Goal: Information Seeking & Learning: Learn about a topic

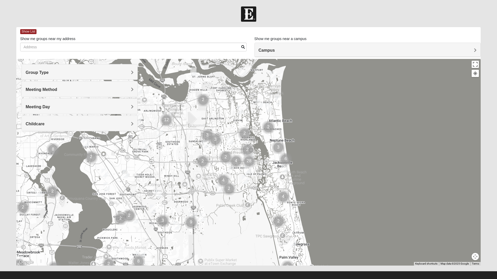
click at [361, 59] on div at bounding box center [248, 162] width 464 height 207
click at [118, 72] on h4 "Group Type" at bounding box center [80, 72] width 108 height 5
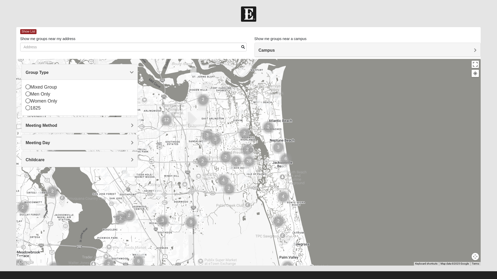
click at [28, 88] on icon at bounding box center [28, 87] width 5 height 5
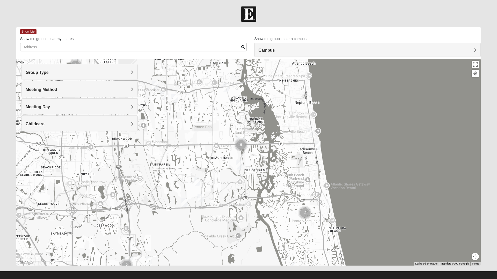
click at [222, 90] on img "Mixed Luehring 32224" at bounding box center [226, 88] width 10 height 13
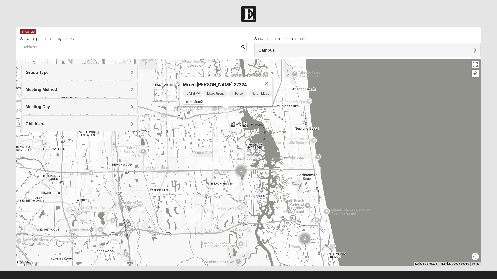
click at [269, 82] on button "Close" at bounding box center [266, 84] width 12 height 12
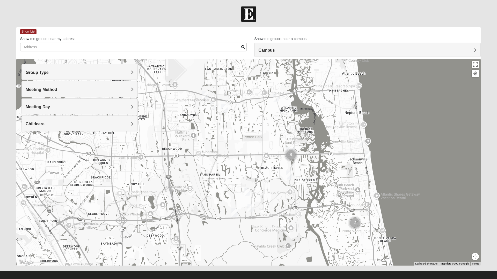
click at [247, 18] on img at bounding box center [248, 13] width 15 height 15
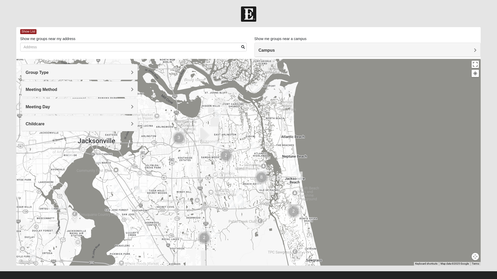
click at [116, 91] on h4 "Meeting Method" at bounding box center [80, 89] width 108 height 5
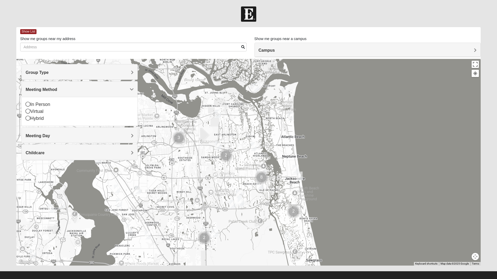
click at [32, 103] on div "In Person" at bounding box center [80, 104] width 108 height 7
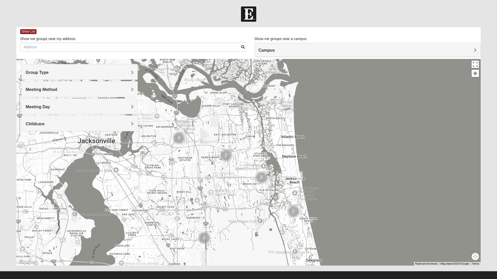
click at [27, 103] on div "Meeting Day" at bounding box center [80, 106] width 116 height 15
click at [97, 110] on div "Meeting Day" at bounding box center [80, 106] width 116 height 15
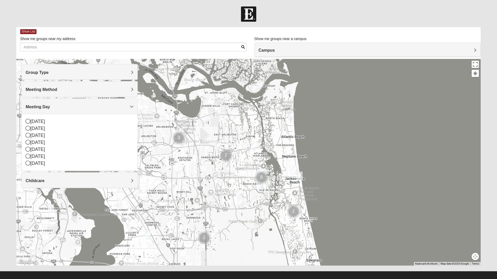
click at [30, 137] on icon at bounding box center [28, 135] width 5 height 5
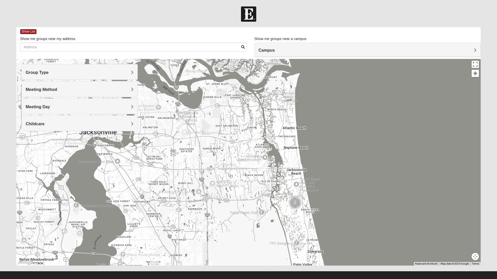
click at [255, 139] on img "Mixed Luehring 32224" at bounding box center [255, 138] width 10 height 13
click at [230, 125] on icon at bounding box center [231, 126] width 2 height 3
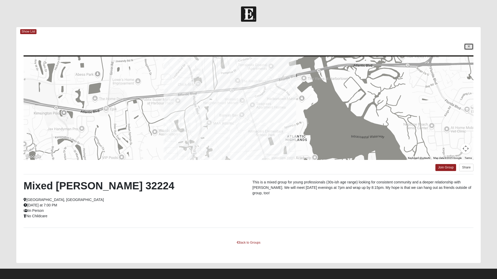
click at [468, 47] on icon at bounding box center [469, 46] width 2 height 3
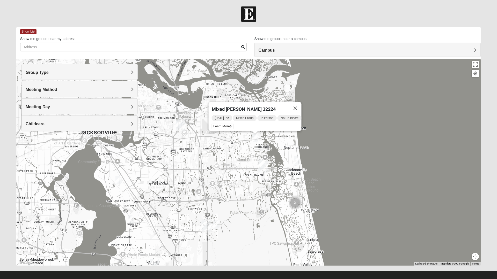
click at [295, 163] on img "Mixed Holowicki 32233" at bounding box center [297, 160] width 10 height 13
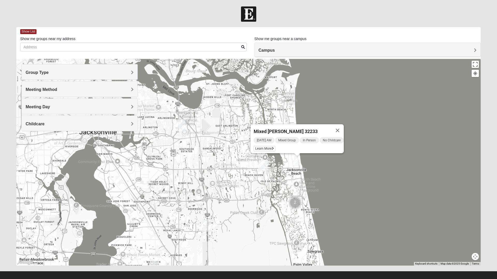
click at [265, 147] on span "Learn More" at bounding box center [265, 148] width 22 height 5
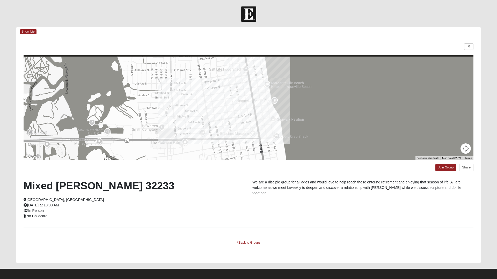
click at [226, 277] on footer at bounding box center [248, 275] width 497 height 13
click at [253, 244] on link "Back to Groups" at bounding box center [248, 243] width 31 height 8
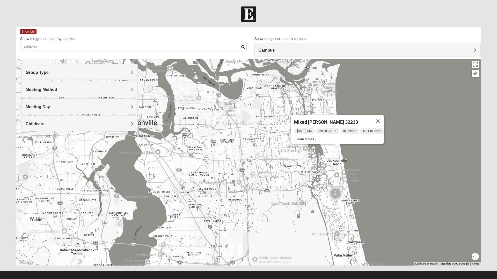
click at [253, 21] on img at bounding box center [248, 13] width 15 height 15
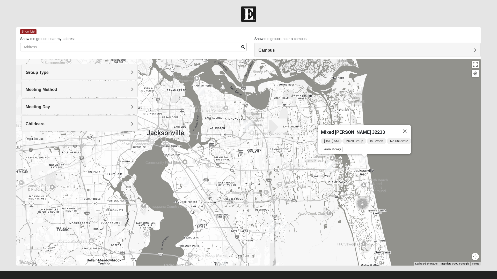
click at [463, 50] on h4 "Campus" at bounding box center [368, 50] width 218 height 5
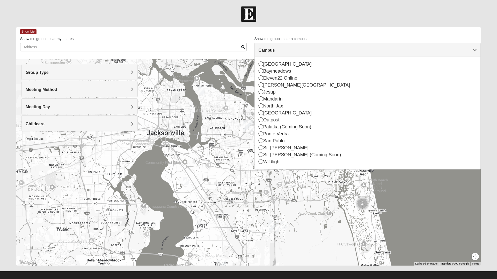
click at [495, 156] on form "Log In Find A Group Error Show List Loading Groups" at bounding box center [248, 145] width 497 height 278
click at [487, 167] on form "Log In Find A Group Error Show List Loading Groups" at bounding box center [248, 145] width 497 height 278
click at [477, 192] on div "Mixed [PERSON_NAME] 32233 [DATE] AM Mixed Group In Person No Childcare Learn Mo…" at bounding box center [248, 162] width 464 height 207
click at [477, 193] on div "Mixed [PERSON_NAME] 32233 [DATE] AM Mixed Group In Person No Childcare Learn Mo…" at bounding box center [248, 162] width 464 height 207
click at [485, 181] on form "Log In Find A Group Error Show List Loading Groups" at bounding box center [248, 145] width 497 height 278
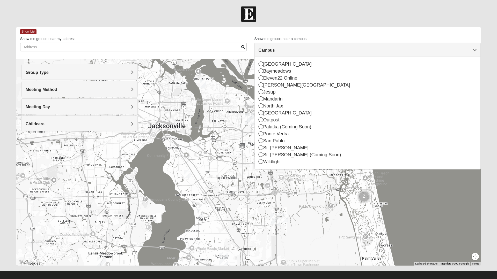
click at [275, 53] on span "Campus" at bounding box center [267, 50] width 16 height 4
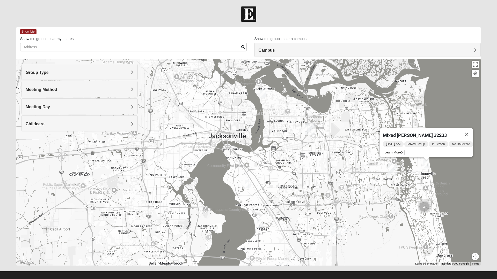
click at [469, 131] on button "Close" at bounding box center [466, 134] width 12 height 12
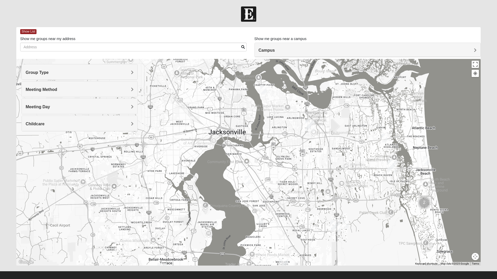
click at [110, 76] on div "Group Type" at bounding box center [80, 71] width 116 height 15
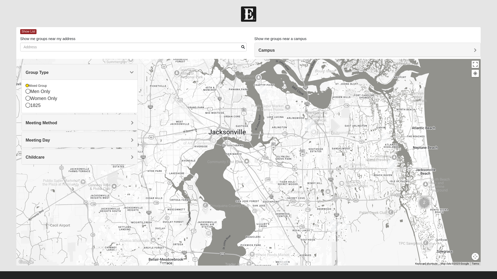
click at [29, 107] on icon at bounding box center [28, 105] width 5 height 5
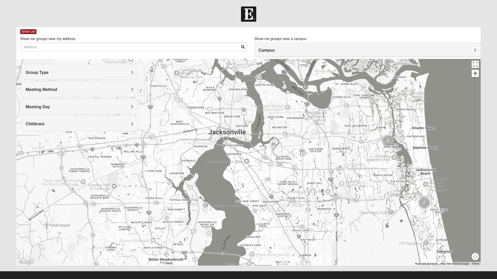
click at [390, 168] on img "San Pablo" at bounding box center [391, 166] width 13 height 17
click at [389, 150] on div "[STREET_ADDRESS]" at bounding box center [393, 154] width 82 height 8
click at [393, 145] on div "San Pablo" at bounding box center [387, 143] width 70 height 12
click at [422, 137] on button "Close" at bounding box center [428, 143] width 12 height 12
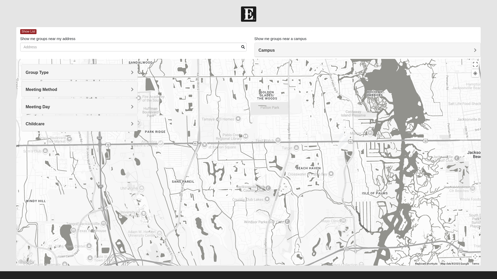
click at [345, 137] on img "San Pablo" at bounding box center [343, 142] width 13 height 17
click at [348, 137] on img "San Pablo" at bounding box center [343, 142] width 13 height 17
click at [344, 137] on img "San Pablo" at bounding box center [343, 142] width 13 height 17
click at [374, 119] on button "Close" at bounding box center [380, 119] width 12 height 12
click at [344, 134] on img "San Pablo" at bounding box center [343, 142] width 13 height 17
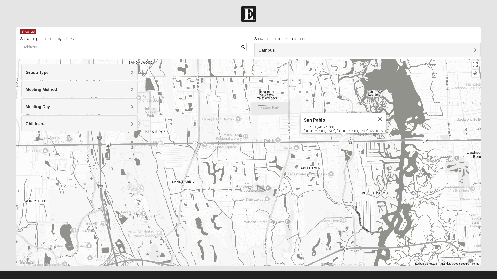
click at [374, 114] on button "Close" at bounding box center [380, 119] width 12 height 12
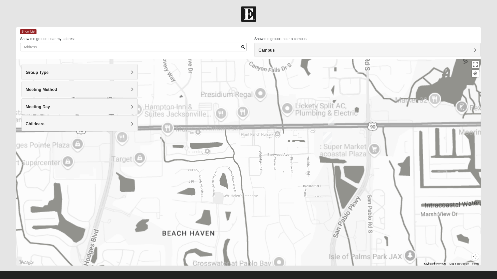
click at [333, 120] on img "On Campus Mixed Vito 32233" at bounding box center [331, 121] width 10 height 13
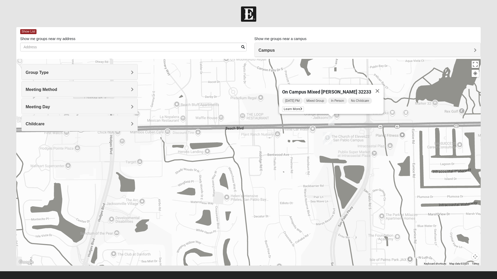
click at [298, 107] on span "Learn More" at bounding box center [293, 109] width 22 height 5
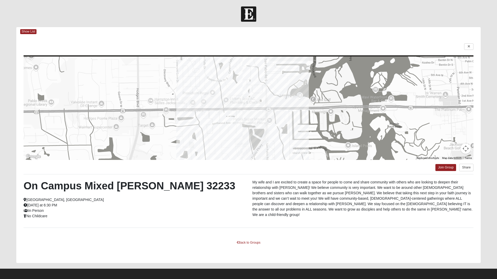
scroll to position [3, 0]
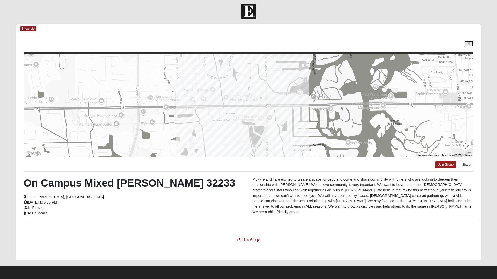
click at [468, 44] on icon at bounding box center [469, 43] width 2 height 3
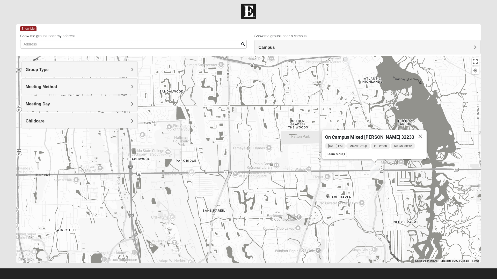
click at [413, 246] on div "On Campus Mixed [PERSON_NAME] 32233 [DATE] PM Mixed Group In Person No Childcar…" at bounding box center [248, 159] width 464 height 207
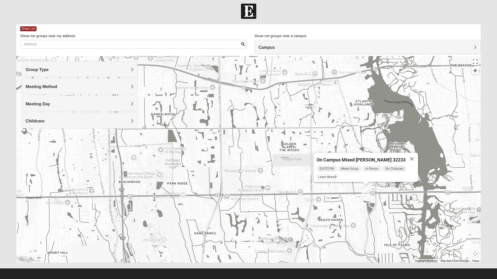
click at [358, 75] on img "1825 Womens Carkhuff 32224" at bounding box center [358, 74] width 10 height 13
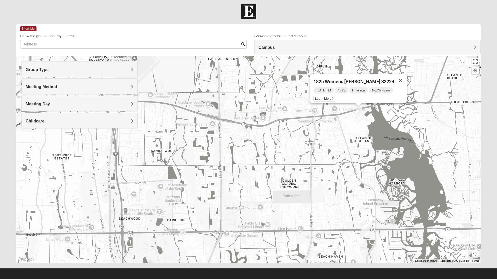
click at [337, 121] on img "Mixed Luehring 32224" at bounding box center [339, 120] width 10 height 13
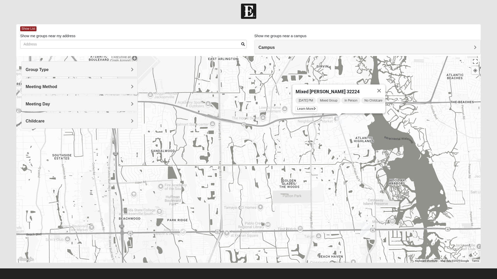
click at [307, 107] on span "Learn More" at bounding box center [307, 108] width 22 height 5
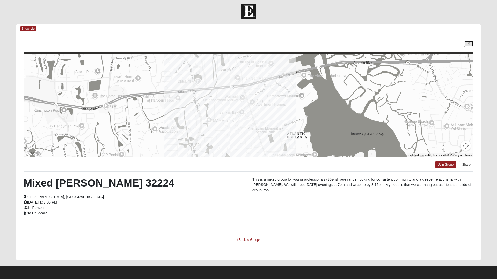
click at [468, 44] on icon at bounding box center [469, 43] width 2 height 3
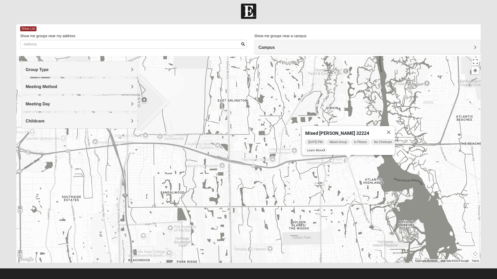
click at [50, 73] on div "Group Type" at bounding box center [80, 69] width 116 height 15
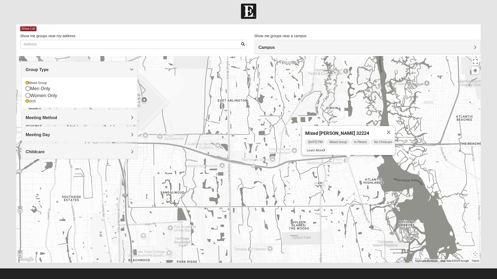
click at [27, 83] on icon at bounding box center [27, 83] width 3 height 3
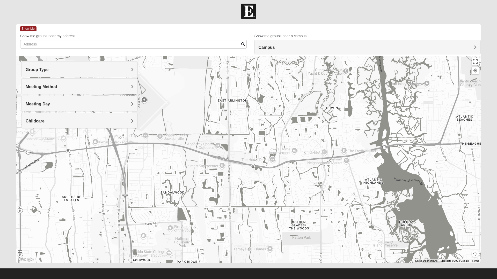
click at [38, 72] on span "Group Type" at bounding box center [37, 70] width 23 height 4
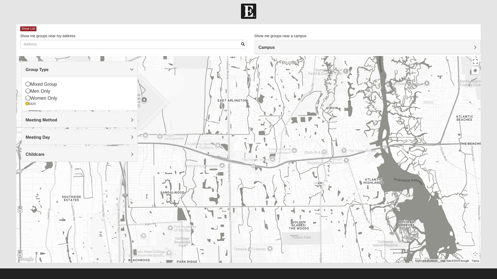
click at [27, 104] on icon at bounding box center [27, 103] width 3 height 3
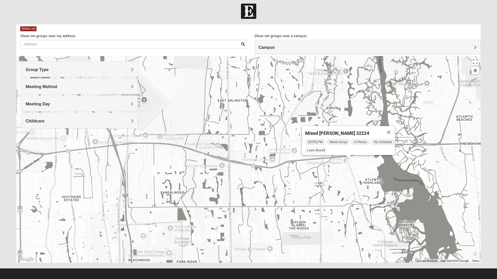
click at [43, 86] on span "Meeting Method" at bounding box center [42, 87] width 32 height 4
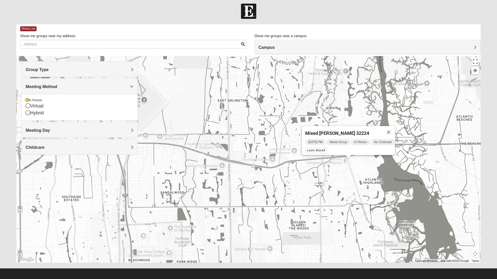
click at [31, 100] on div "In Person" at bounding box center [80, 100] width 108 height 4
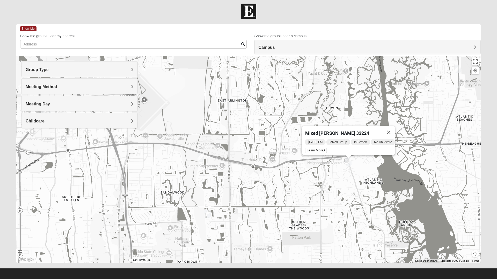
click at [39, 105] on span "Meeting Day" at bounding box center [38, 104] width 24 height 4
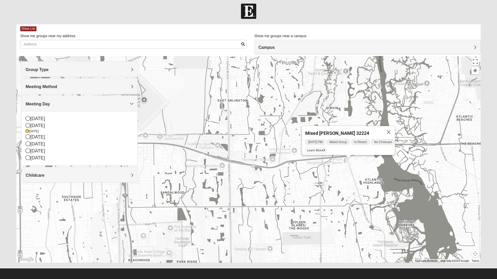
click at [27, 131] on icon at bounding box center [27, 131] width 3 height 3
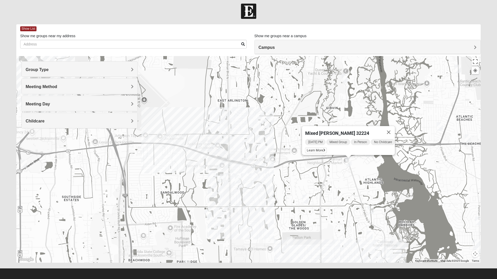
click at [40, 120] on span "Childcare" at bounding box center [35, 121] width 19 height 4
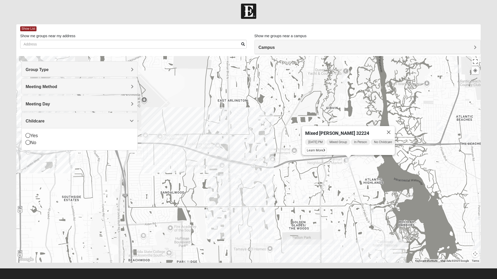
click at [28, 36] on label "Show me groups near my address" at bounding box center [47, 35] width 55 height 5
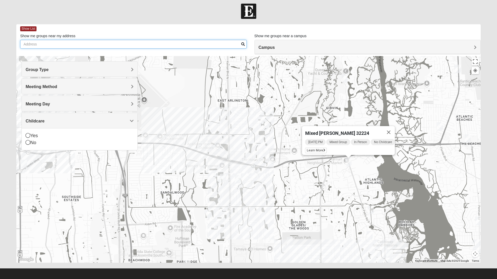
click at [28, 40] on input "Show me groups near my address" at bounding box center [133, 44] width 226 height 9
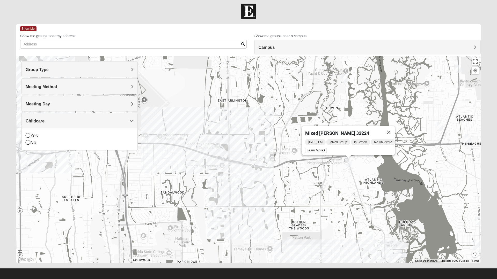
click at [29, 29] on span "Show List" at bounding box center [28, 28] width 16 height 5
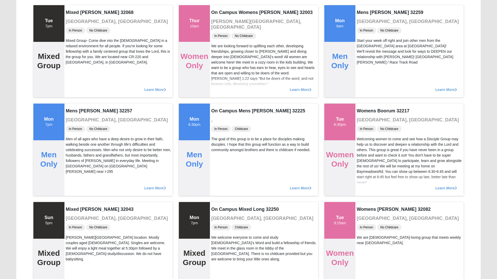
scroll to position [59, 0]
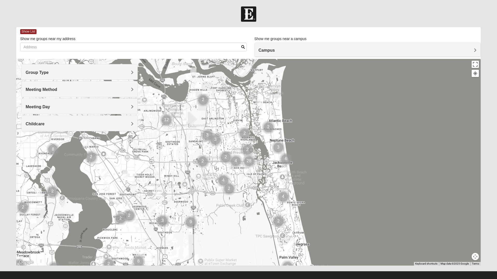
click at [475, 48] on div "Campus" at bounding box center [368, 50] width 226 height 14
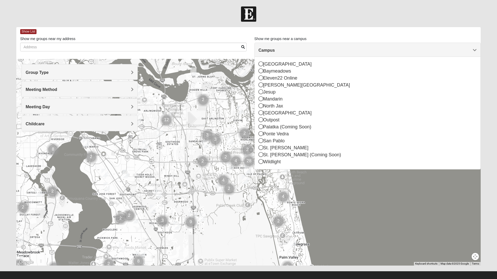
click at [260, 139] on icon at bounding box center [261, 140] width 5 height 5
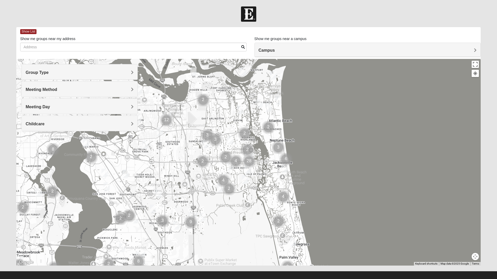
click at [123, 68] on div "Group Type" at bounding box center [80, 71] width 116 height 15
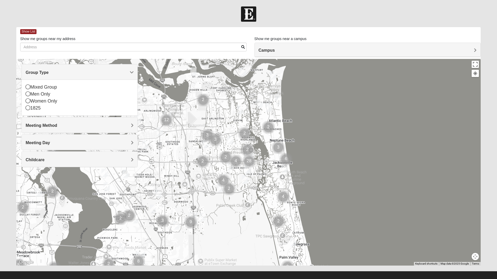
click at [33, 99] on div "Women Only" at bounding box center [80, 101] width 108 height 7
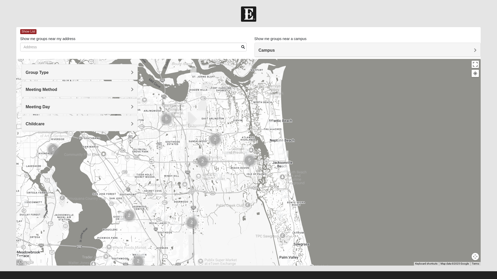
click at [139, 89] on img "Womens Green 32277" at bounding box center [139, 90] width 10 height 13
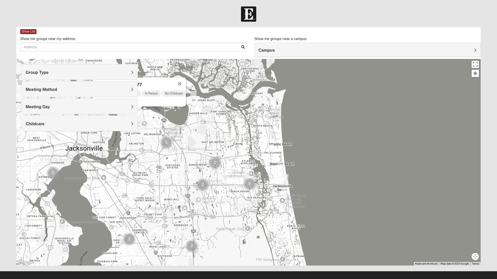
click at [57, 91] on span "Meeting Method" at bounding box center [42, 89] width 32 height 4
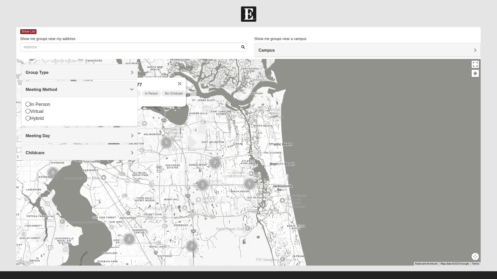
click at [33, 103] on div "In Person" at bounding box center [80, 104] width 108 height 7
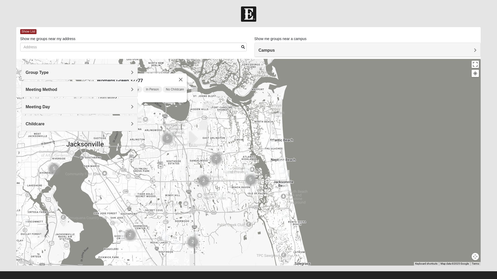
click at [250, 167] on img "Womens Kardon 32224" at bounding box center [247, 169] width 10 height 13
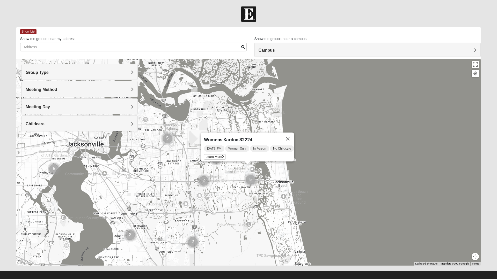
click at [228, 167] on img "Womens Parker/Vereen 32246" at bounding box center [227, 170] width 10 height 13
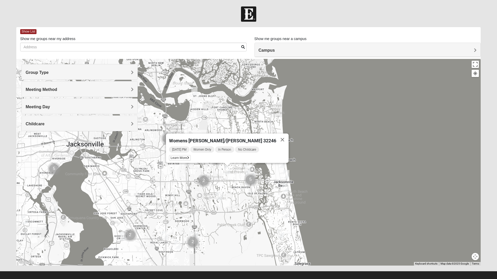
click at [285, 172] on img "Womens Sparkman/Flautt 32250" at bounding box center [286, 174] width 10 height 13
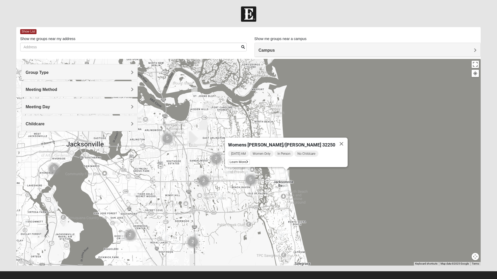
click at [230, 173] on img "Womens Parker/Vereen 32246" at bounding box center [227, 170] width 10 height 13
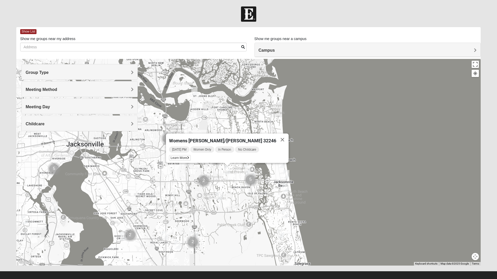
click at [285, 163] on img "Womens Pfingston 32250" at bounding box center [282, 164] width 10 height 13
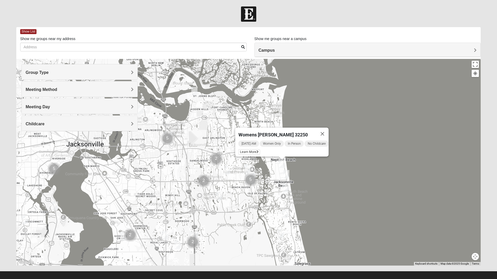
click at [289, 173] on img "Womens Sparkman/Flautt 32250" at bounding box center [286, 174] width 10 height 13
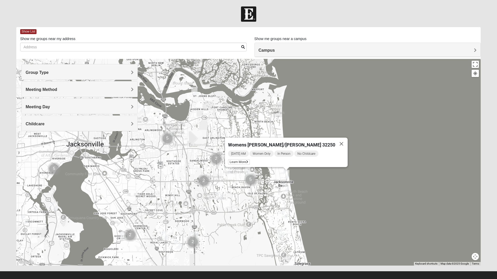
click at [289, 187] on img "Womens Harnek/Holterman 32250" at bounding box center [285, 188] width 10 height 13
